Goal: Task Accomplishment & Management: Manage account settings

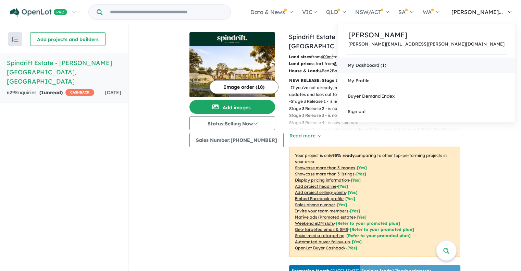
click at [434, 64] on link "My Dashboard (1)" at bounding box center [426, 65] width 178 height 15
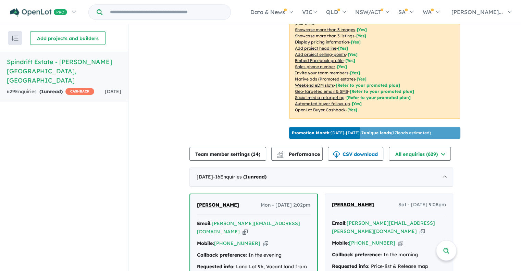
scroll to position [274, 0]
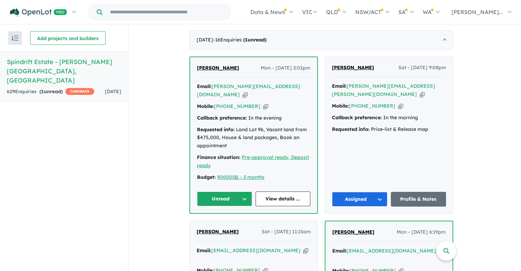
click at [222, 191] on button "Unread" at bounding box center [224, 198] width 55 height 15
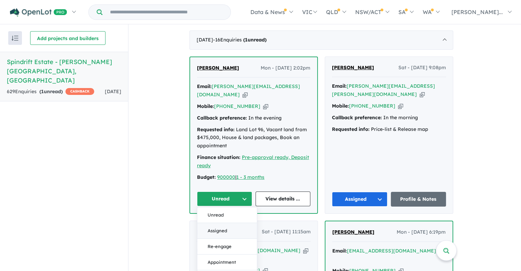
click at [219, 223] on button "Assigned" at bounding box center [227, 231] width 60 height 16
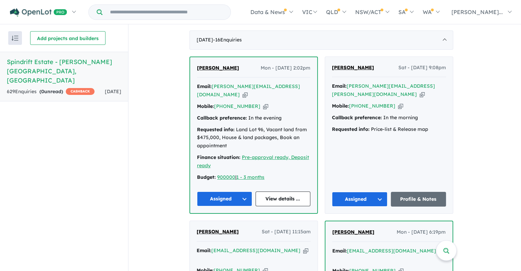
click at [263, 103] on icon "button" at bounding box center [265, 106] width 5 height 7
